Goal: Transaction & Acquisition: Purchase product/service

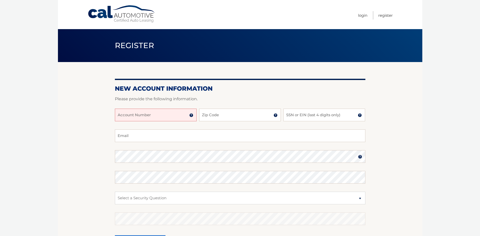
click at [176, 116] on input "Account Number" at bounding box center [156, 115] width 82 height 13
type input "44455995208"
click at [245, 115] on input "Zip Code" at bounding box center [240, 115] width 82 height 13
type input "33065"
click at [350, 115] on input "SSN or EIN (last 4 digits only)" at bounding box center [325, 115] width 82 height 13
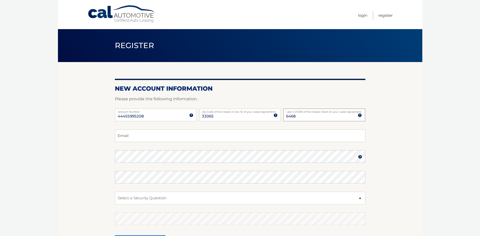
type input "6468"
click at [139, 134] on input "Email" at bounding box center [240, 135] width 251 height 13
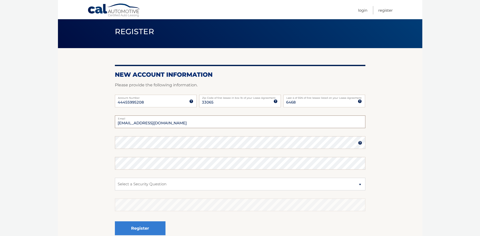
scroll to position [25, 0]
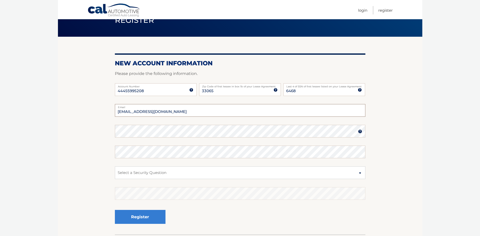
type input "hardcoore4sure@yahoo.com"
click at [360, 132] on img at bounding box center [360, 131] width 4 height 4
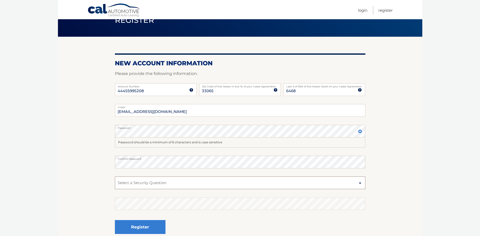
click at [188, 186] on select "Select a Security Question What was the name of your elementary school? What is…" at bounding box center [240, 182] width 251 height 13
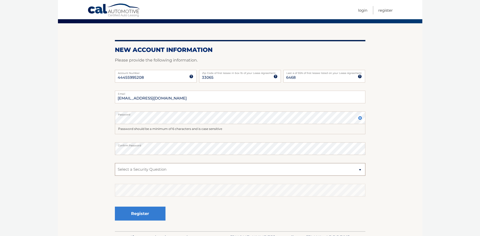
scroll to position [51, 0]
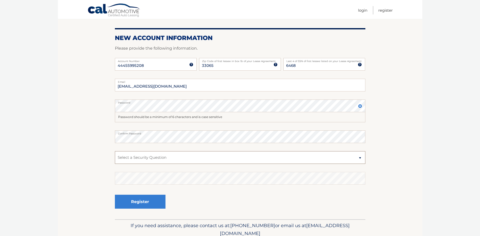
click at [359, 158] on select "Select a Security Question What was the name of your elementary school? What is…" at bounding box center [240, 157] width 251 height 13
select select "4"
click at [115, 151] on select "Select a Security Question What was the name of your elementary school? What is…" at bounding box center [240, 157] width 251 height 13
click at [150, 205] on button "Register" at bounding box center [140, 202] width 51 height 14
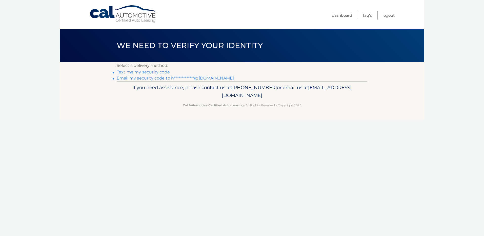
click at [144, 72] on link "Text me my security code" at bounding box center [143, 72] width 53 height 5
click at [169, 77] on link "**********" at bounding box center [175, 78] width 117 height 5
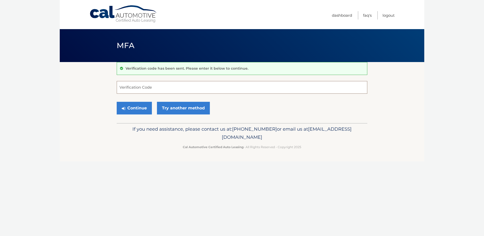
click at [172, 89] on input "Verification Code" at bounding box center [242, 87] width 251 height 13
type input "044620"
click at [136, 108] on button "Continue" at bounding box center [134, 108] width 35 height 13
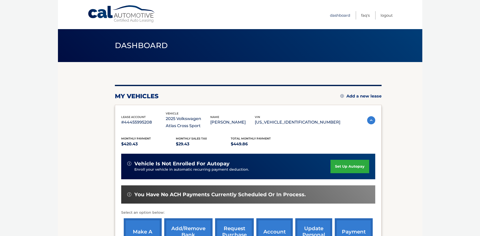
click at [339, 15] on link "Dashboard" at bounding box center [340, 15] width 20 height 8
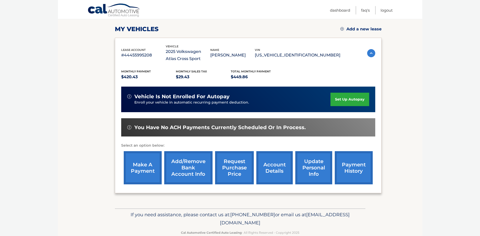
scroll to position [78, 0]
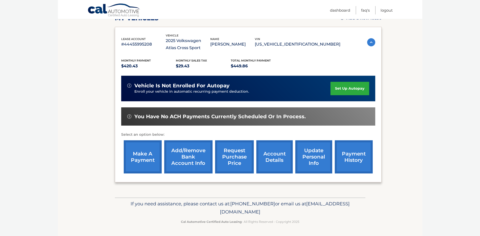
click at [349, 159] on link "payment history" at bounding box center [354, 156] width 38 height 33
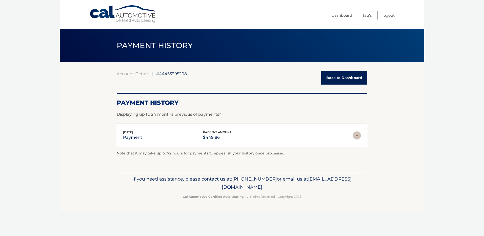
click at [358, 136] on img at bounding box center [357, 135] width 8 height 8
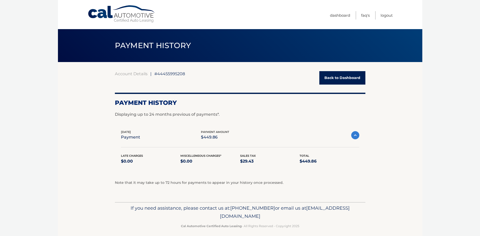
click at [333, 82] on link "Back to Dashboard" at bounding box center [343, 77] width 46 height 13
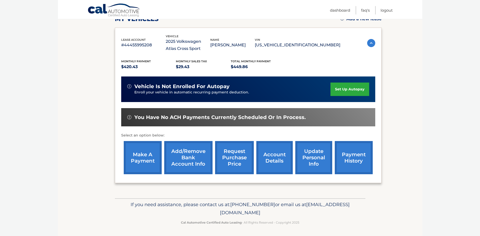
scroll to position [78, 0]
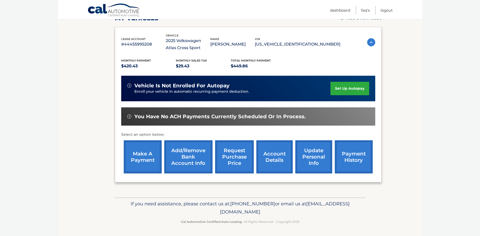
click at [275, 159] on link "account details" at bounding box center [274, 156] width 36 height 33
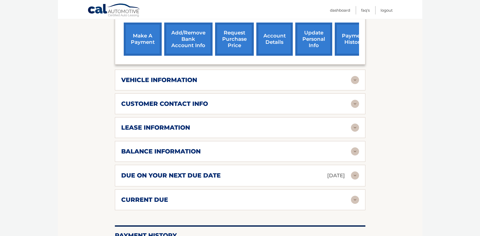
scroll to position [228, 0]
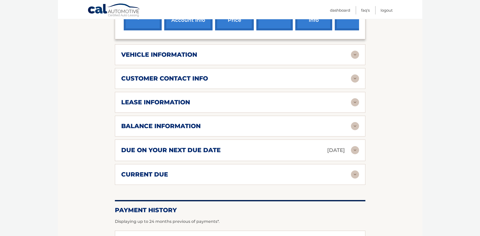
click at [354, 173] on img at bounding box center [355, 174] width 8 height 8
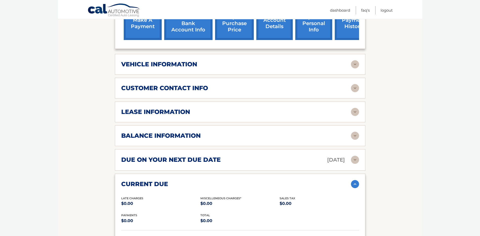
scroll to position [203, 0]
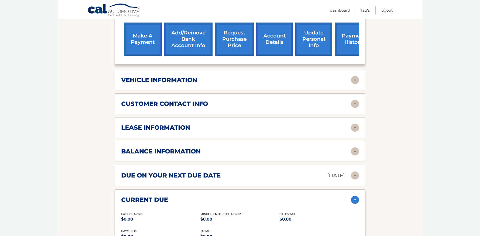
click at [357, 153] on img at bounding box center [355, 151] width 8 height 8
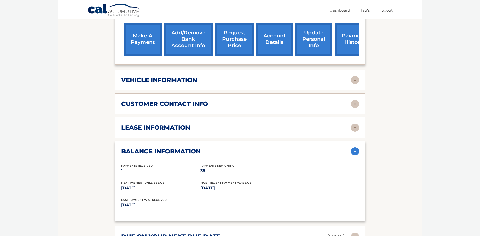
click at [356, 128] on img at bounding box center [355, 128] width 8 height 8
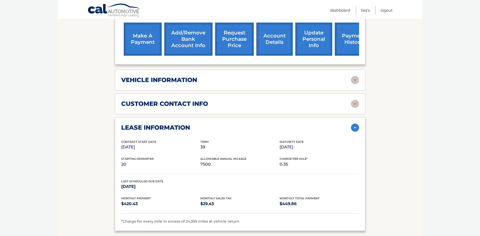
click at [352, 102] on img at bounding box center [355, 104] width 8 height 8
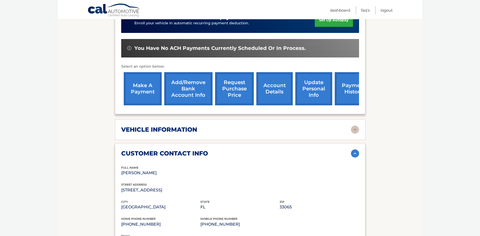
scroll to position [152, 0]
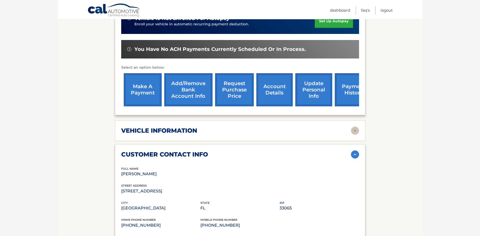
click at [356, 132] on img at bounding box center [355, 131] width 8 height 8
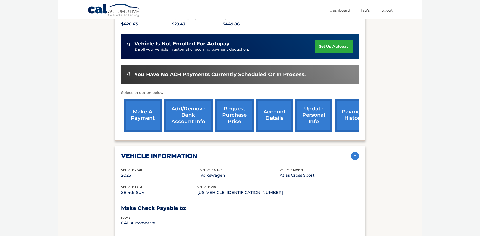
scroll to position [101, 0]
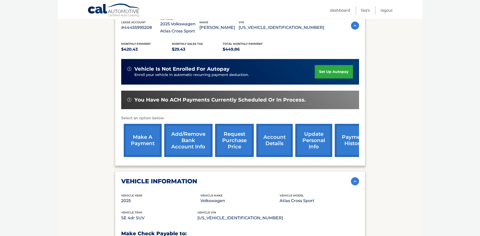
click at [140, 143] on link "make a payment" at bounding box center [143, 140] width 38 height 33
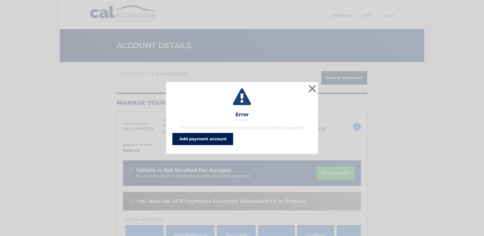
click at [207, 138] on link "Add payment account" at bounding box center [202, 139] width 61 height 12
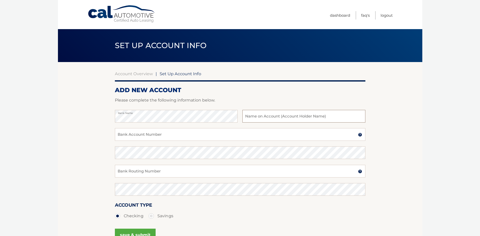
click at [338, 118] on input "text" at bounding box center [304, 116] width 123 height 13
type input "[PERSON_NAME]"
click at [196, 135] on input "Bank Account Number" at bounding box center [240, 134] width 251 height 13
type input "8"
type input "9990095562935"
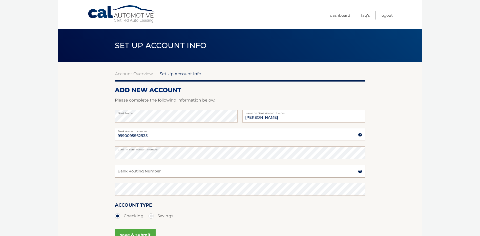
click at [170, 174] on input "Bank Routing Number" at bounding box center [240, 171] width 251 height 13
type input "2"
type input "263177903"
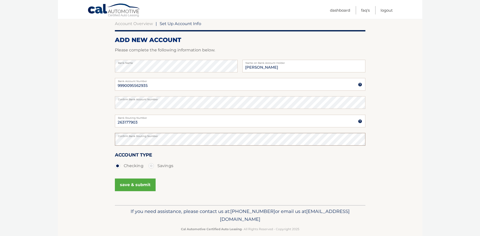
scroll to position [51, 0]
click at [137, 185] on button "save & submit" at bounding box center [135, 184] width 41 height 13
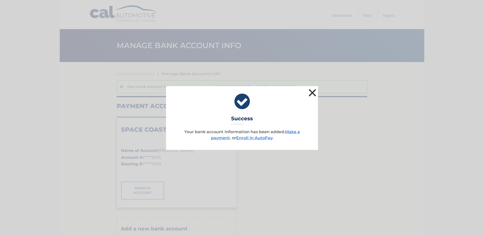
click at [312, 92] on button "×" at bounding box center [312, 93] width 10 height 10
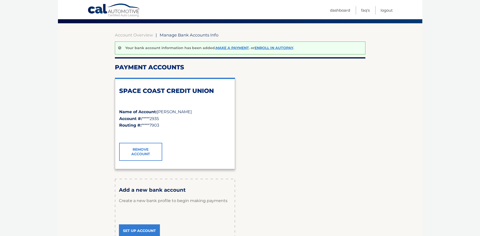
scroll to position [51, 0]
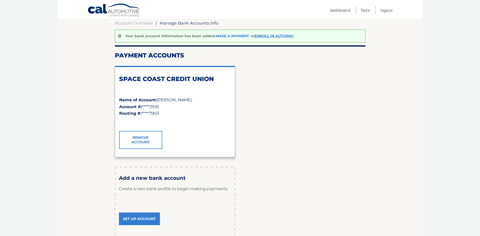
click at [228, 36] on link "Make a payment" at bounding box center [232, 36] width 33 height 5
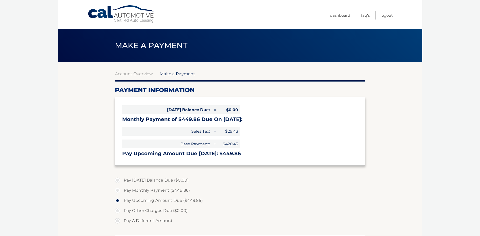
select select "MTJlNWNmM2MtNjc5Yy00ZjFlLWIwN2MtYTA3YTA0ZWY1ZTUx"
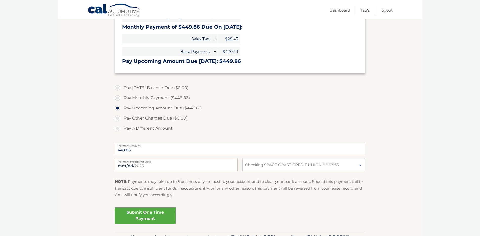
scroll to position [101, 0]
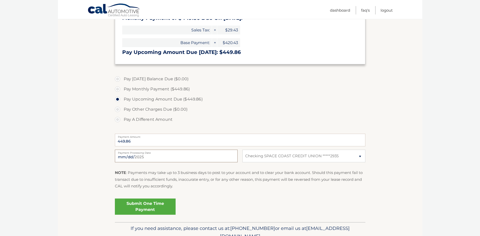
drag, startPoint x: 230, startPoint y: 157, endPoint x: 225, endPoint y: 156, distance: 5.6
click at [230, 157] on input "[DATE]" at bounding box center [176, 156] width 123 height 13
click at [213, 156] on input "2025-09-20" at bounding box center [176, 156] width 123 height 13
type input "2025-09-19"
click at [152, 206] on link "Submit One Time Payment" at bounding box center [145, 206] width 61 height 16
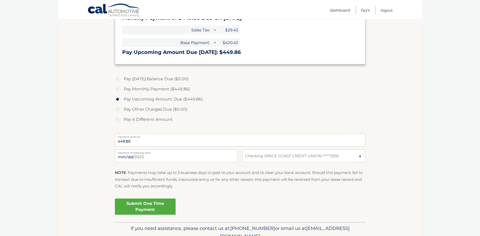
click at [150, 207] on link "Submit One Time Payment" at bounding box center [145, 206] width 61 height 16
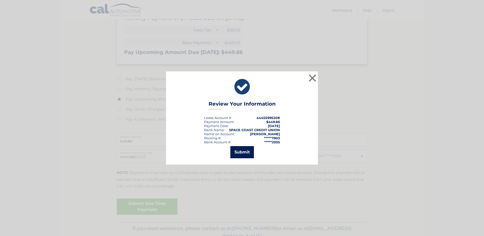
click at [246, 152] on button "Submit" at bounding box center [242, 152] width 24 height 12
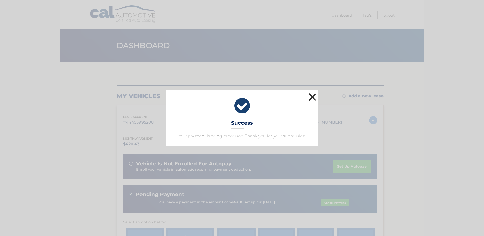
click at [315, 95] on button "×" at bounding box center [312, 97] width 10 height 10
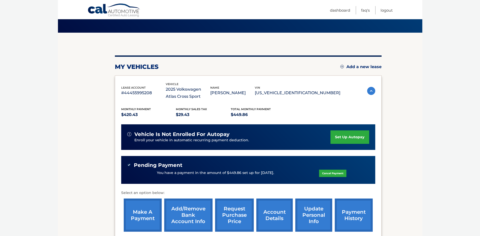
scroll to position [12, 0]
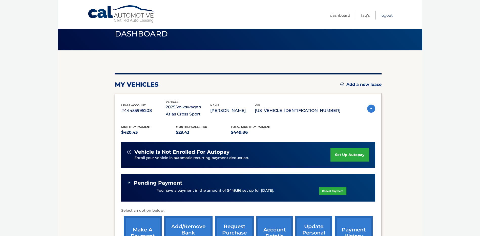
click at [389, 16] on link "Logout" at bounding box center [387, 15] width 12 height 8
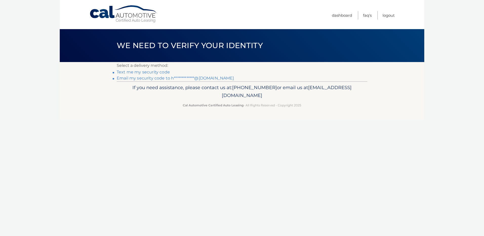
click at [130, 79] on link "**********" at bounding box center [175, 78] width 117 height 5
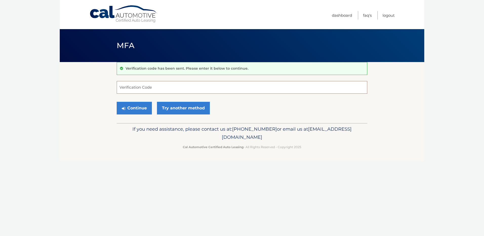
click at [169, 93] on input "Verification Code" at bounding box center [242, 87] width 251 height 13
type input "448460"
click at [135, 107] on button "Continue" at bounding box center [134, 108] width 35 height 13
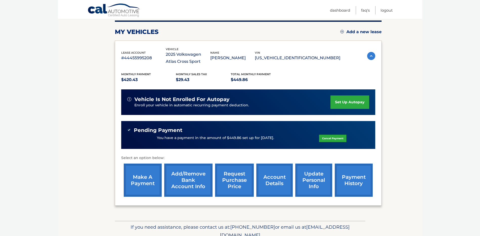
scroll to position [76, 0]
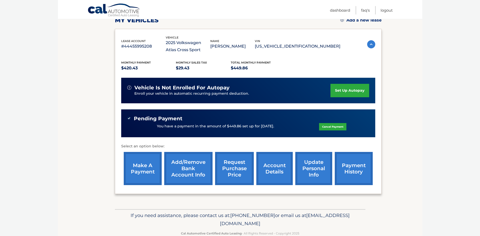
click at [330, 127] on link "Cancel Payment" at bounding box center [332, 126] width 27 height 7
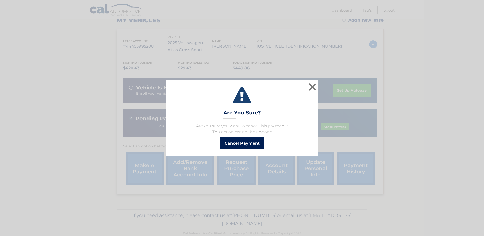
click at [250, 144] on button "Cancel Payment" at bounding box center [242, 143] width 43 height 12
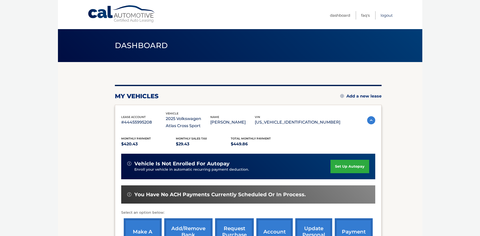
click at [390, 13] on link "Logout" at bounding box center [387, 15] width 12 height 8
